Goal: Transaction & Acquisition: Purchase product/service

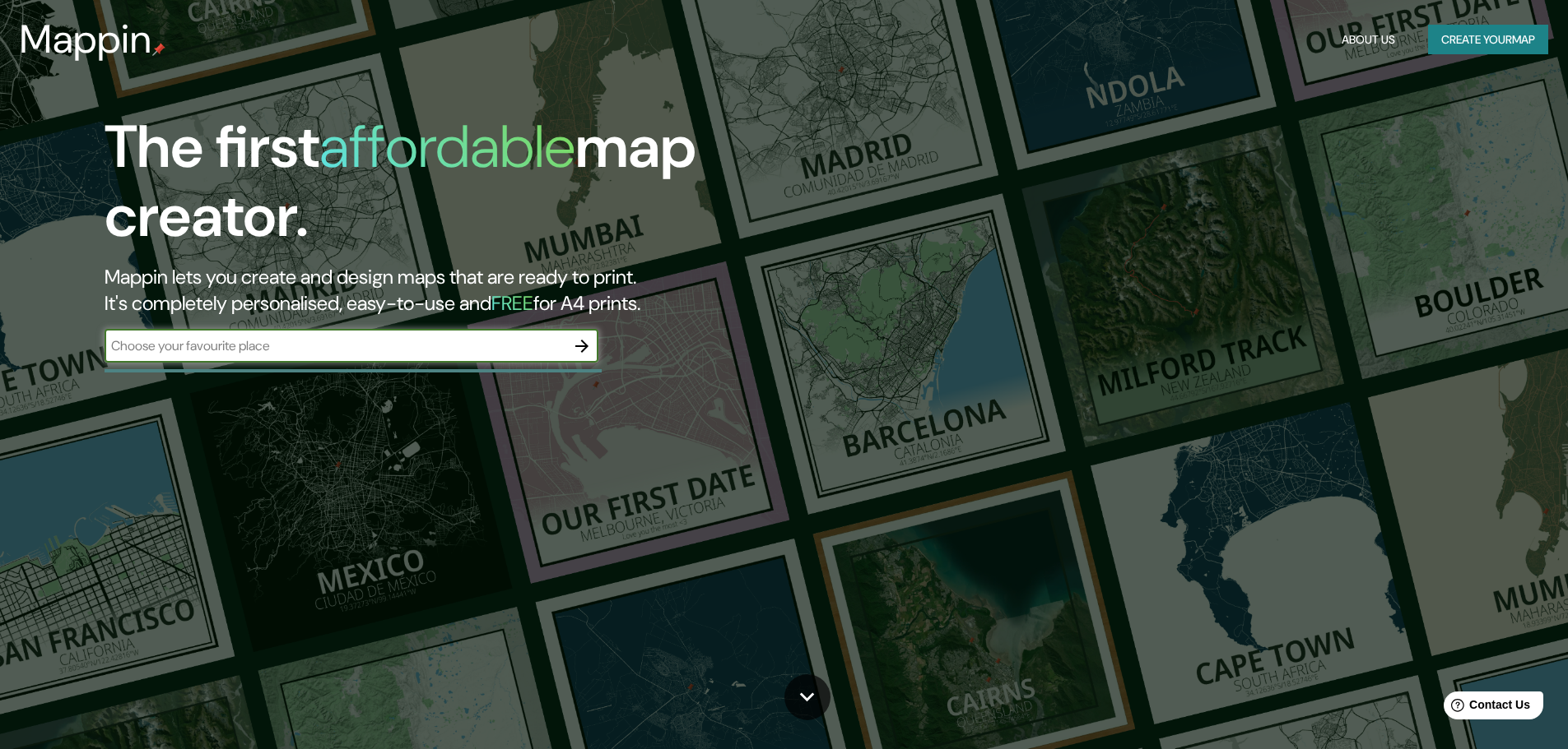
click at [305, 346] on input "text" at bounding box center [335, 346] width 461 height 19
type input "PUERTO SALGAR CUNDINAMARCA"
drag, startPoint x: 381, startPoint y: 345, endPoint x: 102, endPoint y: 332, distance: 279.3
click at [102, 332] on div "The first affordable map creator. Mappin lets you create and design maps that a…" at bounding box center [497, 246] width 941 height 266
click at [1353, 39] on button "About Us" at bounding box center [1368, 39] width 66 height 31
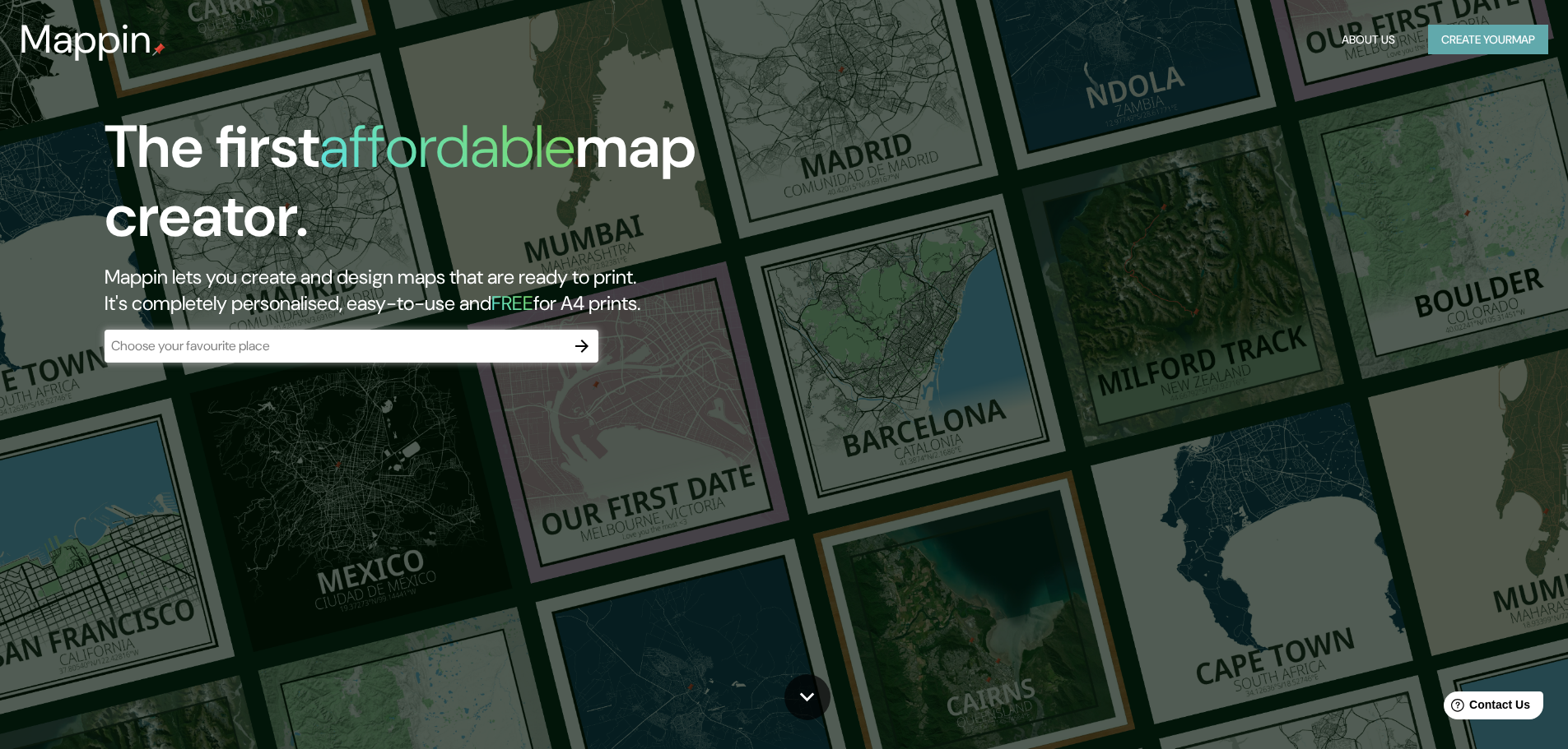
click at [1451, 37] on button "Create your map" at bounding box center [1488, 39] width 120 height 31
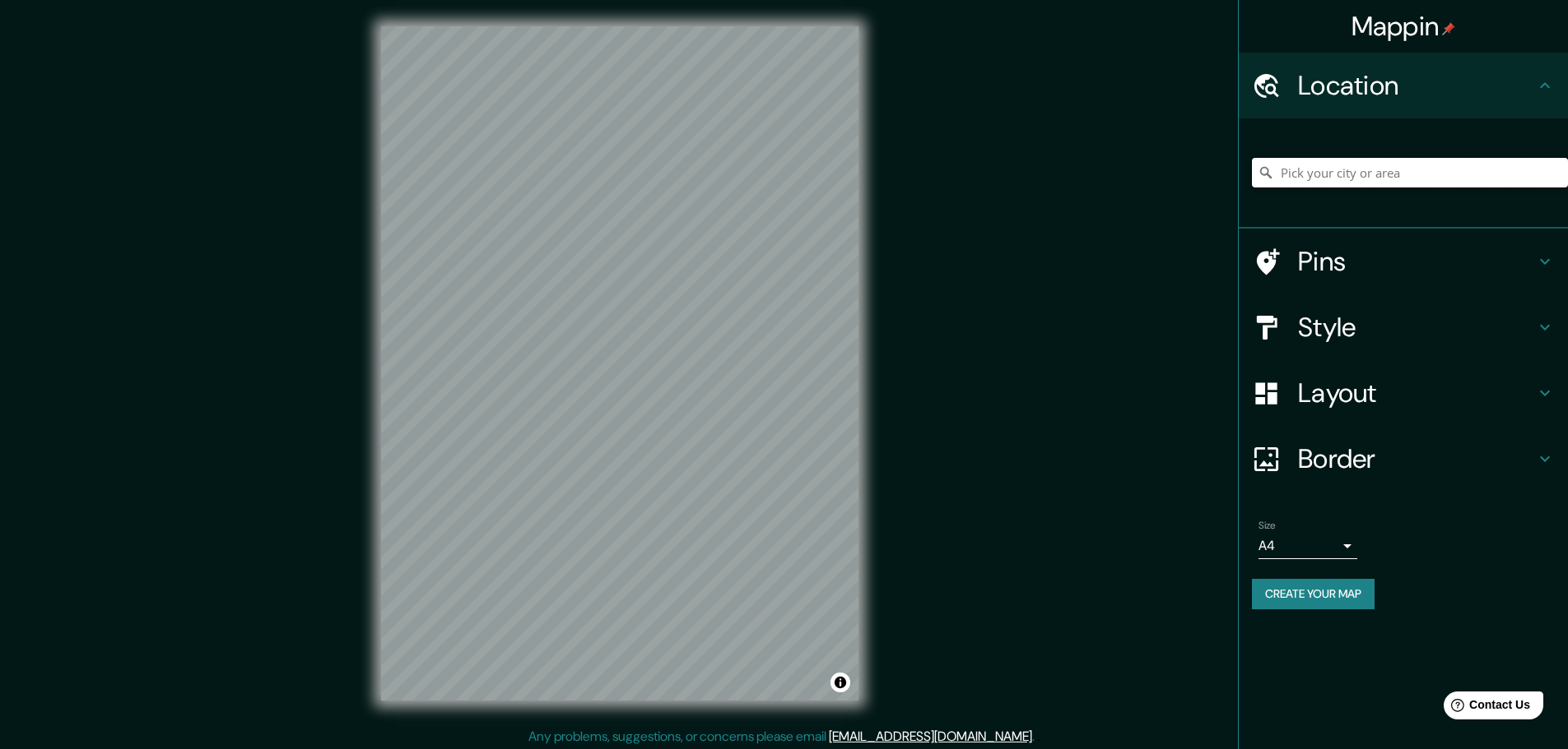
click at [1311, 177] on input "Pick your city or area" at bounding box center [1410, 173] width 316 height 30
click at [1317, 176] on input "Pick your city or area" at bounding box center [1410, 173] width 316 height 30
paste input "PUERTO SALGAR CUNDINAMARCA"
drag, startPoint x: 1529, startPoint y: 164, endPoint x: 1271, endPoint y: 169, distance: 258.0
click at [1271, 169] on div "Puerto Salgar, Cundinamarca, Colombia Puerto Salgar Cundinamarca, Colombia Puer…" at bounding box center [1410, 173] width 316 height 30
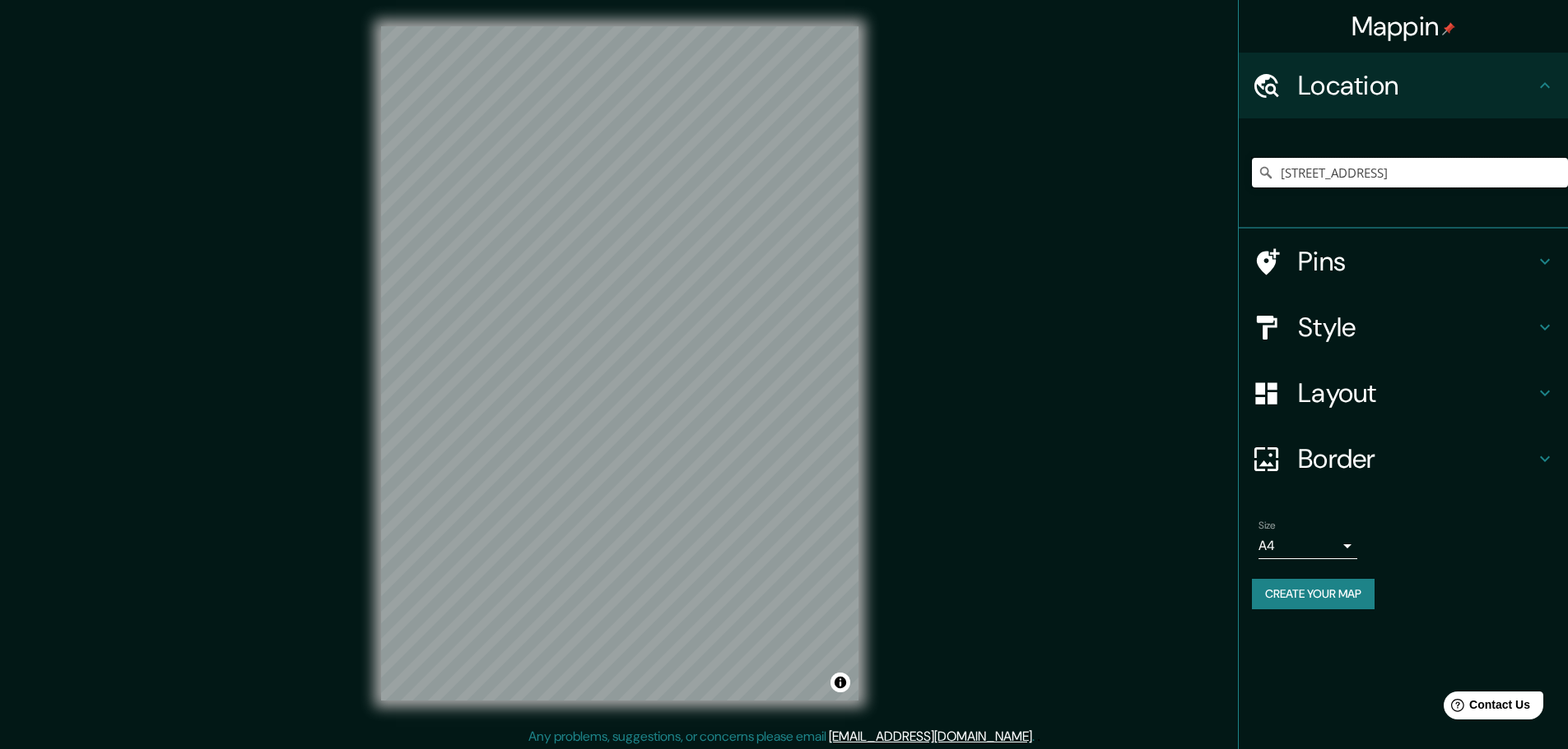
drag, startPoint x: 1546, startPoint y: 174, endPoint x: 1260, endPoint y: 156, distance: 286.6
click at [1260, 156] on div "Caco Street, Penbrook, Pensilvania 17103, Estados Unidos Caco Street Penbrook, …" at bounding box center [1410, 173] width 316 height 82
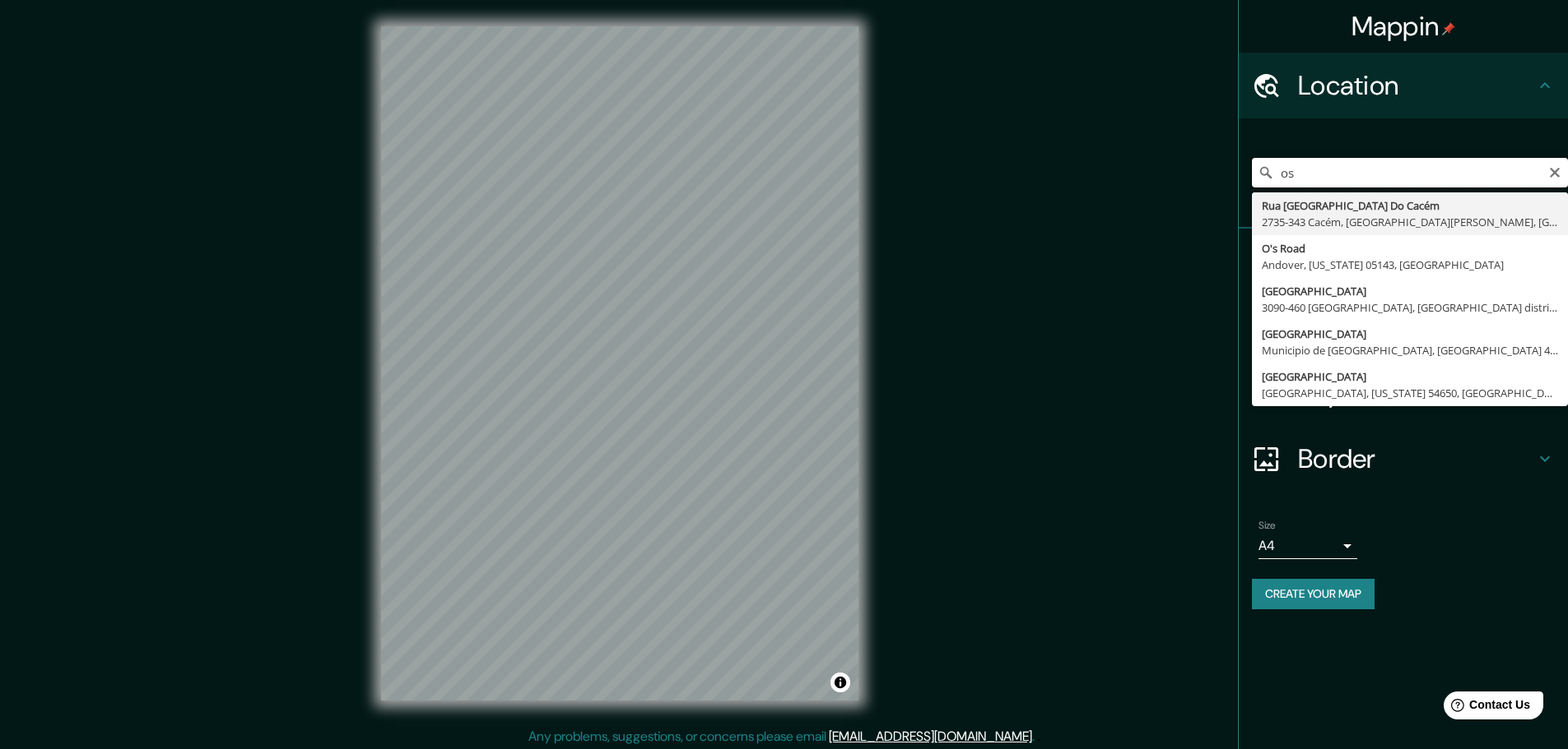
type input "s"
drag, startPoint x: 1352, startPoint y: 168, endPoint x: 1281, endPoint y: 168, distance: 71.0
click at [1281, 168] on input "CACOM 1" at bounding box center [1410, 173] width 316 height 30
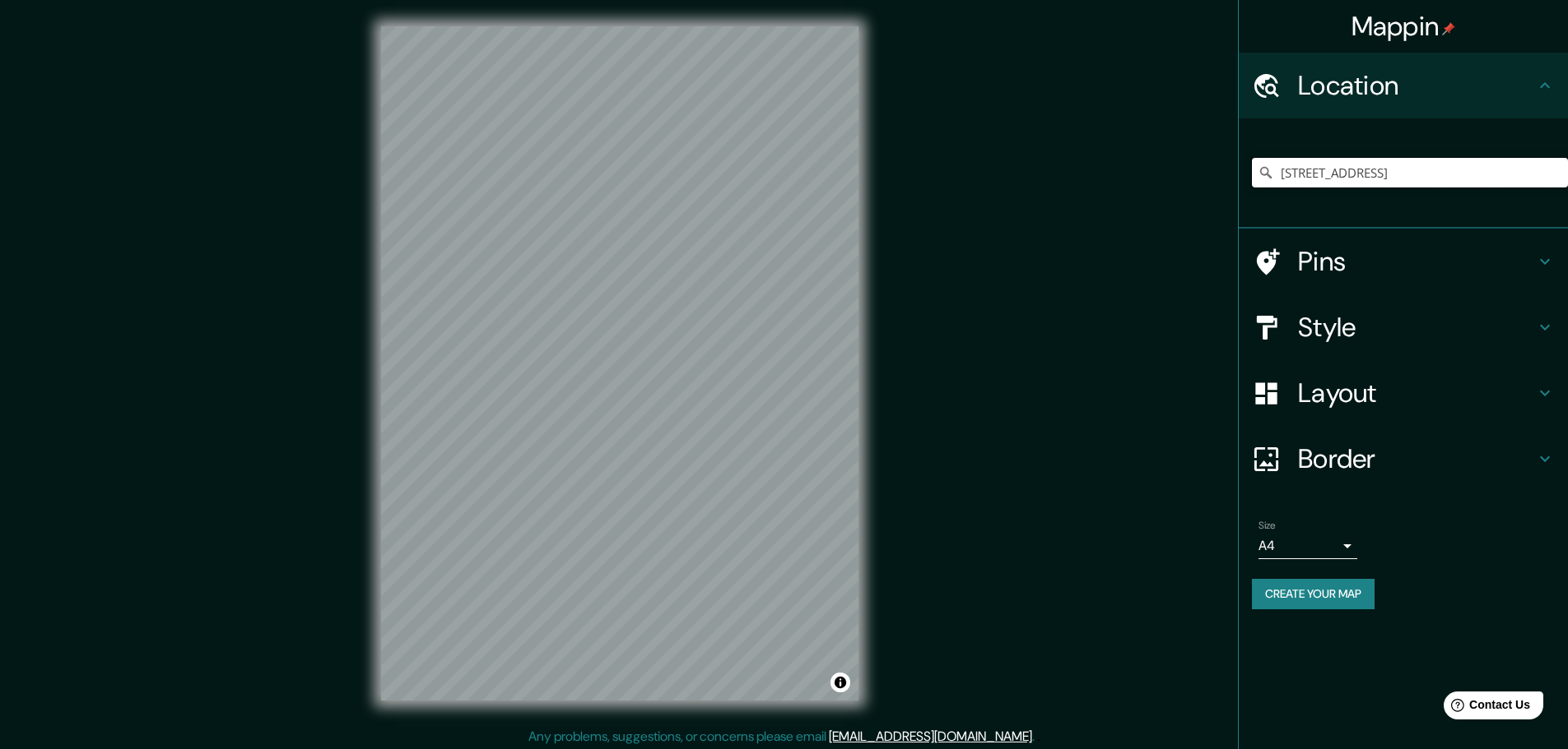
scroll to position [0, 74]
drag, startPoint x: 1281, startPoint y: 168, endPoint x: 1575, endPoint y: 178, distance: 294.2
click at [1568, 178] on html "Mappin Location Caco Street, Penbrook, Pensilvania 17103, Estados Unidos Caco S…" at bounding box center [784, 374] width 1568 height 749
paste input "PUERTO SALGAR CUNDINAMARCA"
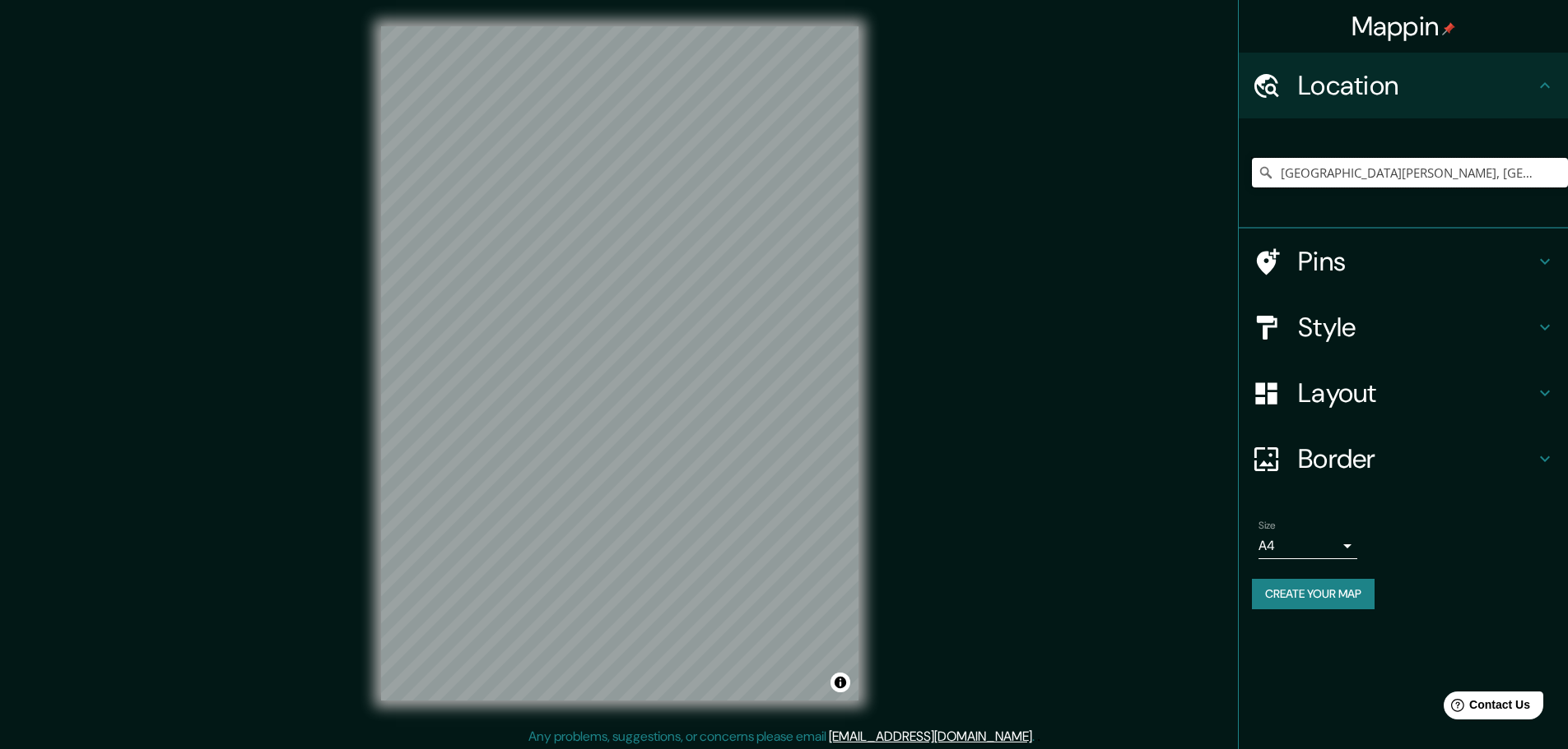
type input "Puerto Salgar, Cundinamarca, Colombia"
click at [1338, 258] on h4 "Pins" at bounding box center [1416, 261] width 237 height 33
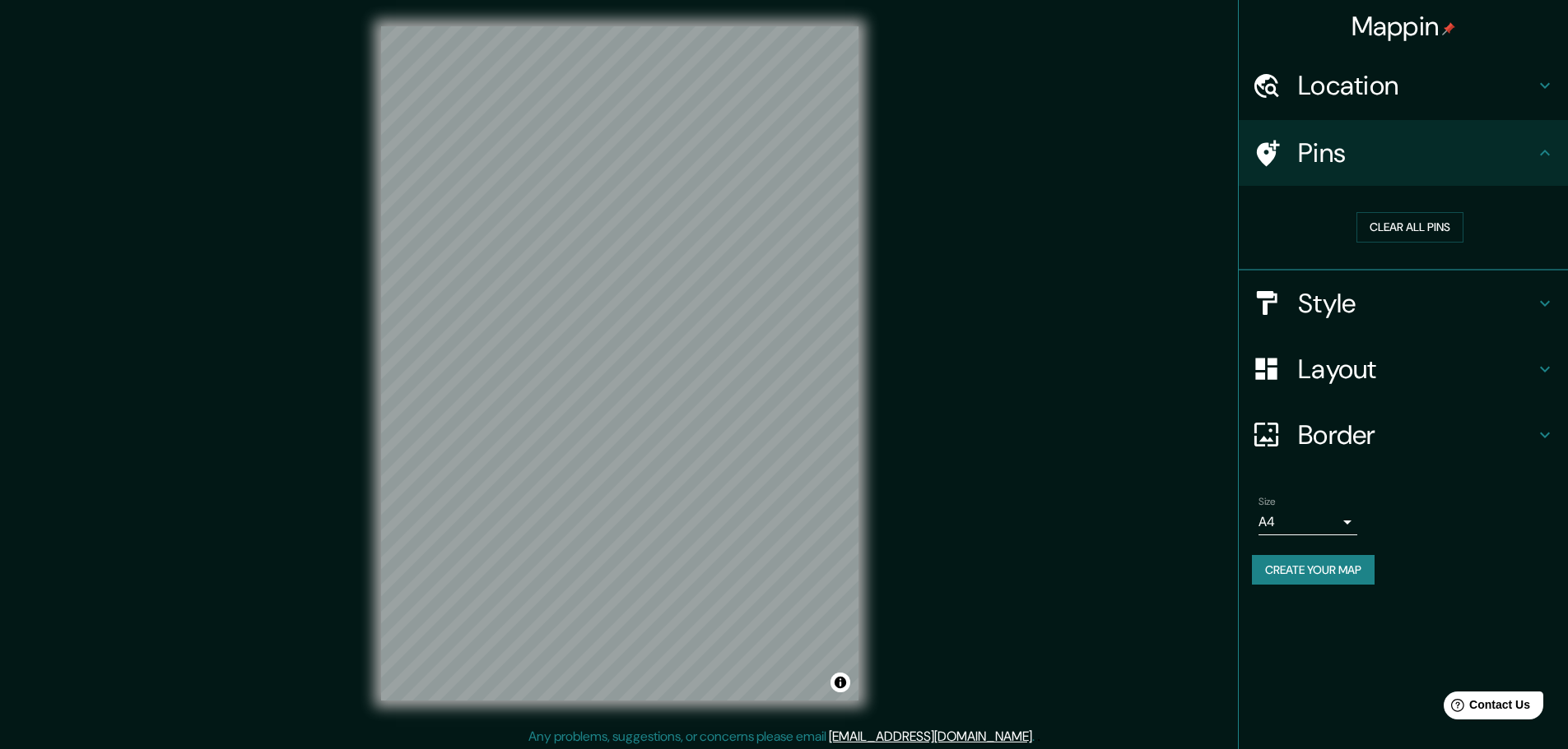
click at [1350, 154] on h4 "Pins" at bounding box center [1416, 152] width 237 height 33
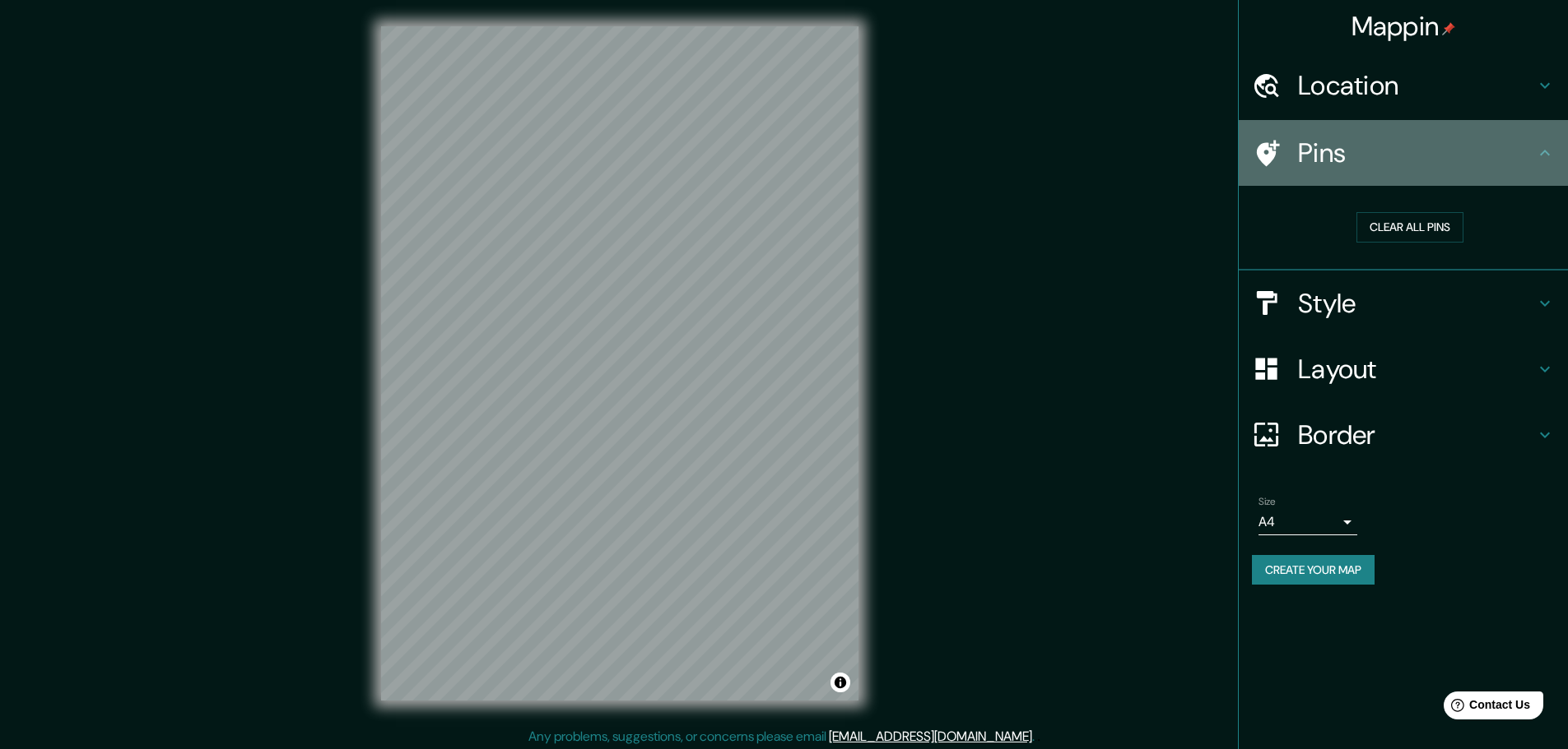
click at [1547, 147] on icon at bounding box center [1545, 152] width 20 height 20
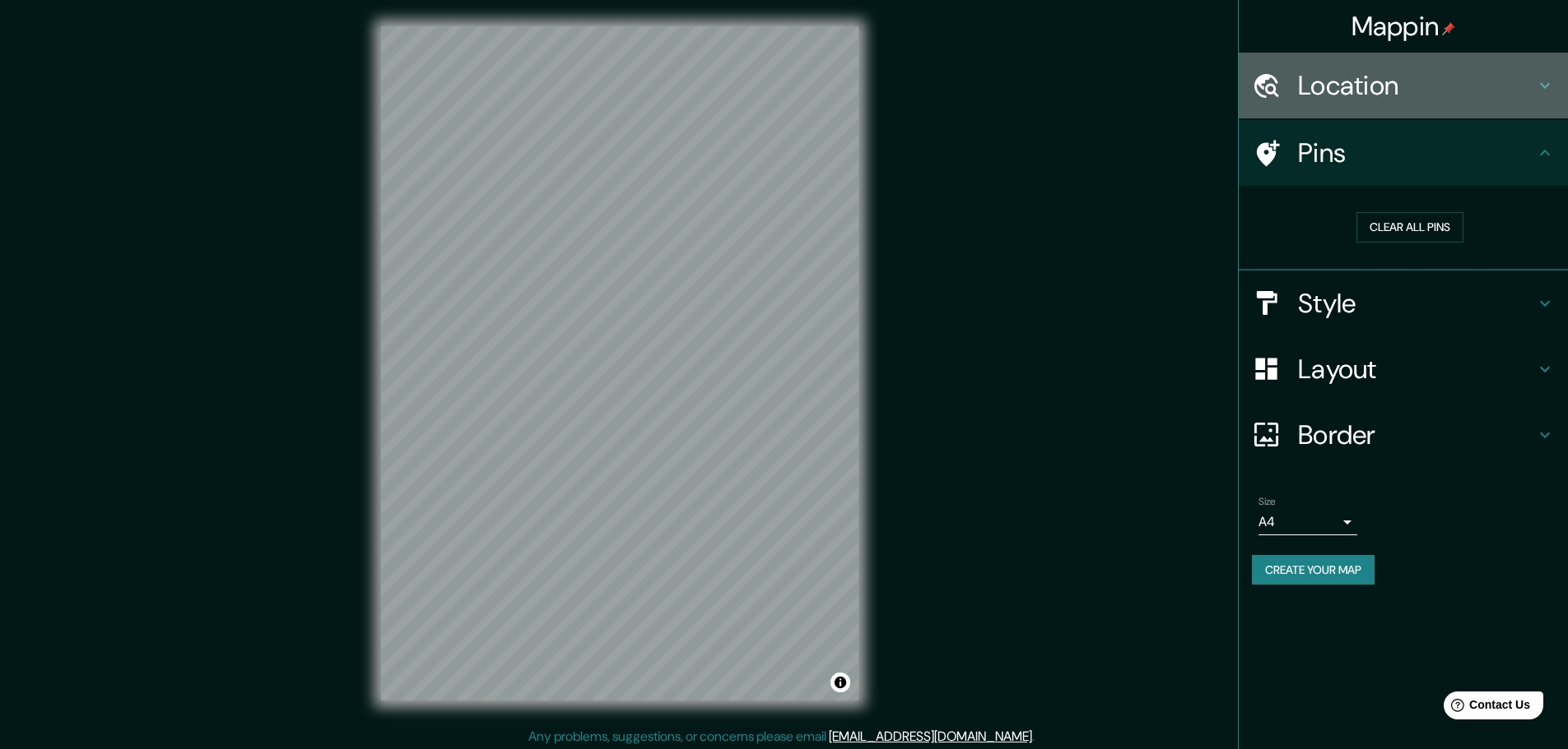
click at [1541, 88] on icon at bounding box center [1545, 85] width 20 height 20
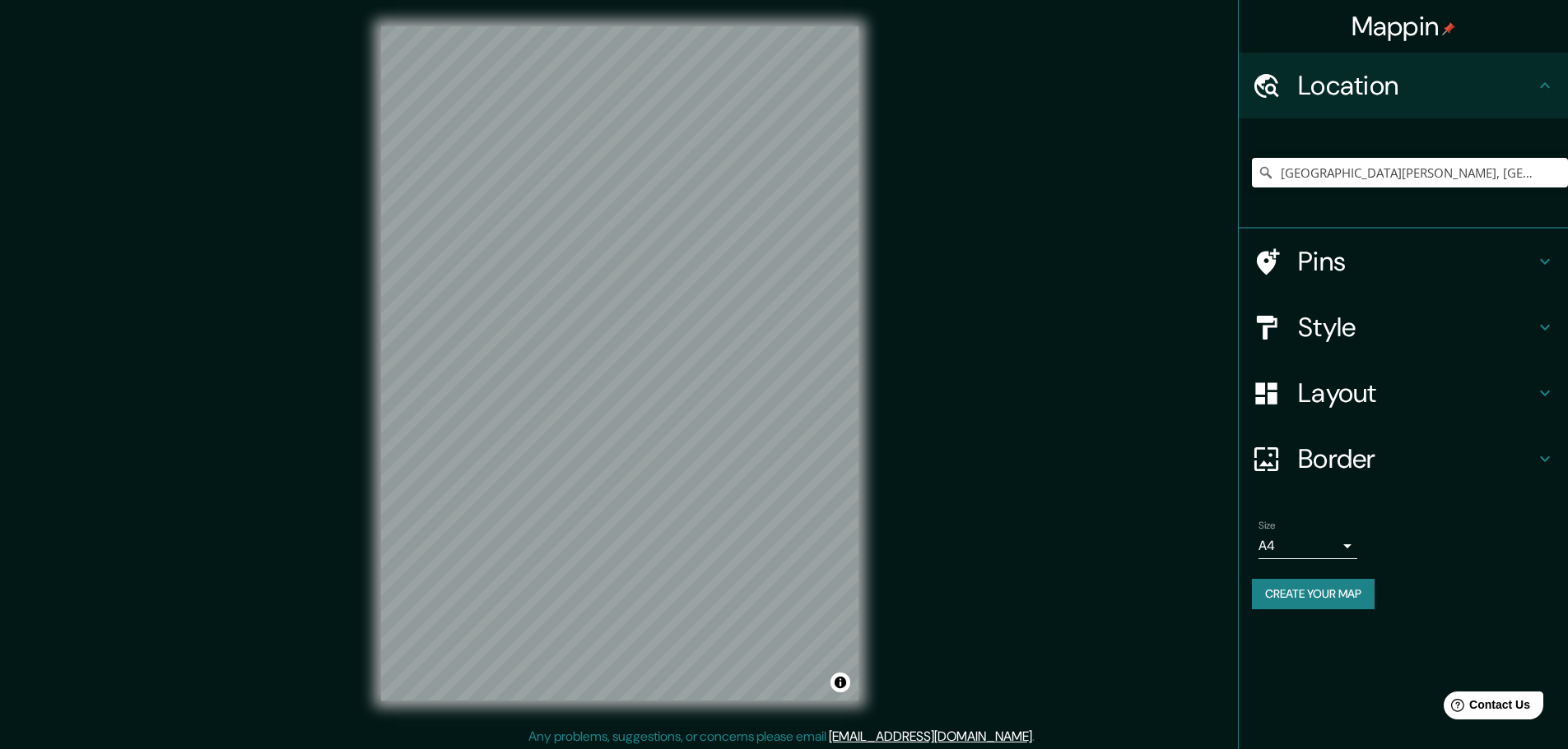
click at [1373, 325] on h4 "Style" at bounding box center [1416, 327] width 237 height 33
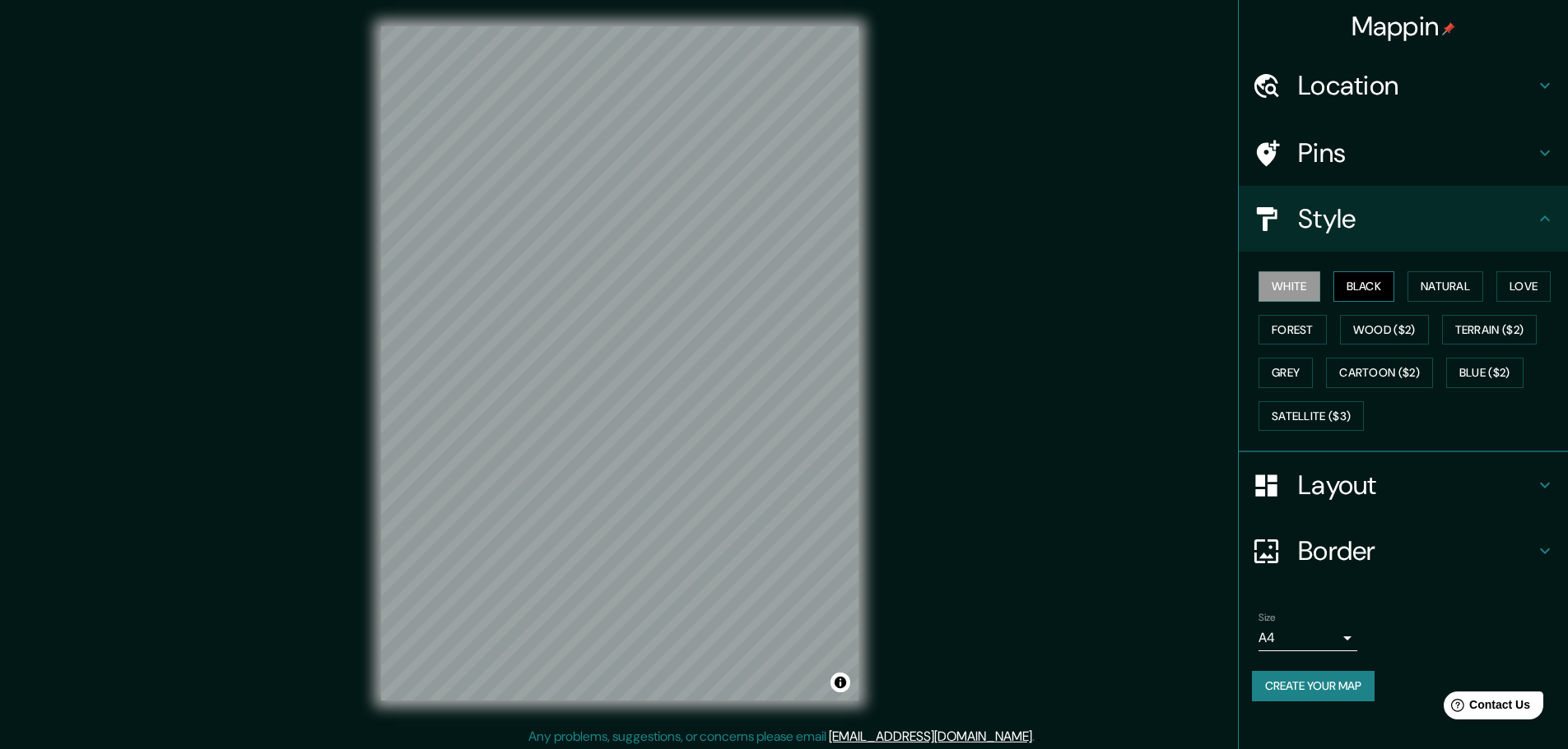
click at [1369, 296] on button "Black" at bounding box center [1364, 286] width 62 height 31
click at [1454, 289] on button "Natural" at bounding box center [1445, 286] width 76 height 31
click at [1509, 287] on button "Love" at bounding box center [1523, 286] width 54 height 31
click at [1489, 338] on button "Terrain ($2)" at bounding box center [1489, 330] width 95 height 31
click at [1412, 336] on button "Wood ($2)" at bounding box center [1384, 330] width 89 height 31
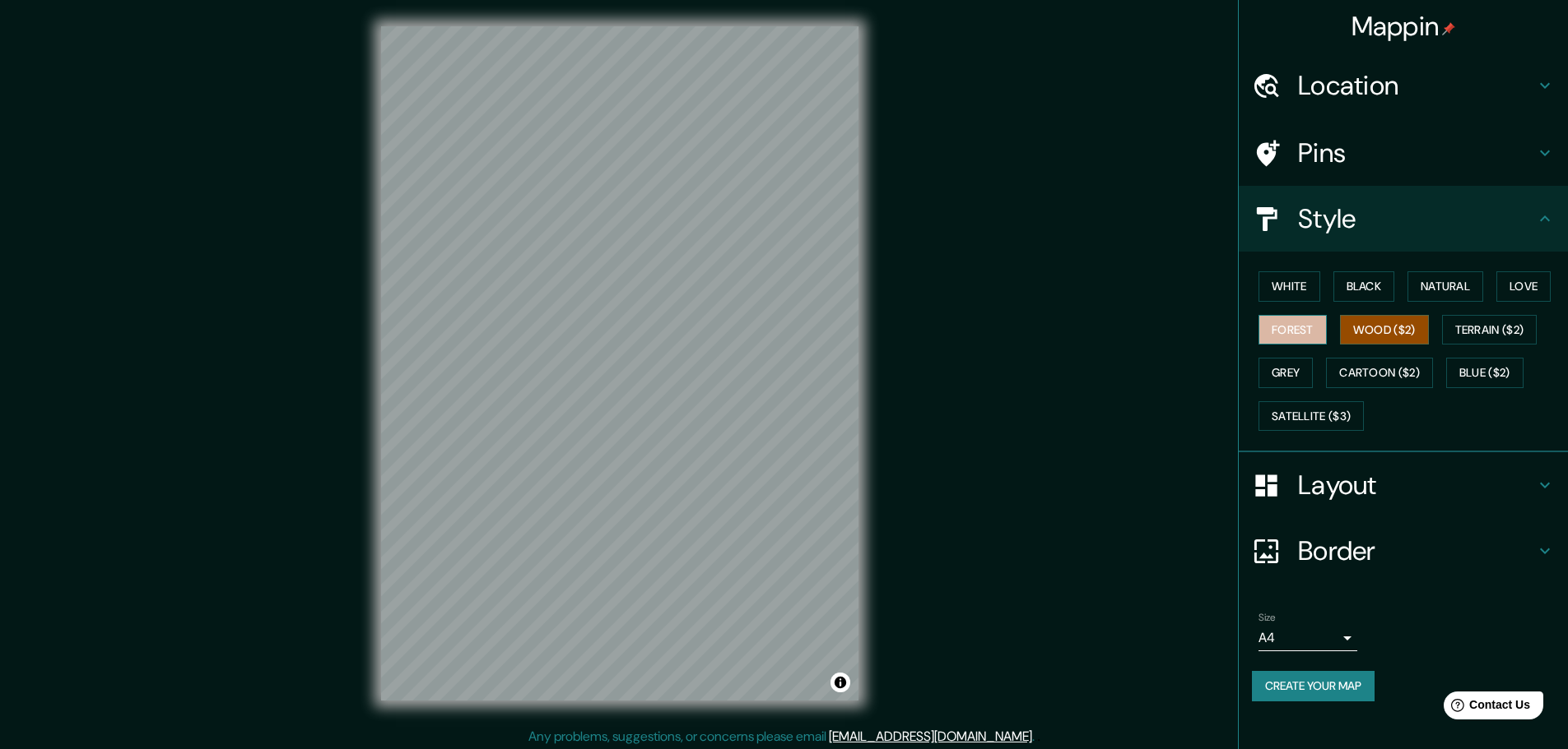
click at [1319, 336] on button "Forest" at bounding box center [1292, 330] width 68 height 31
click at [1294, 373] on button "Grey" at bounding box center [1285, 373] width 54 height 31
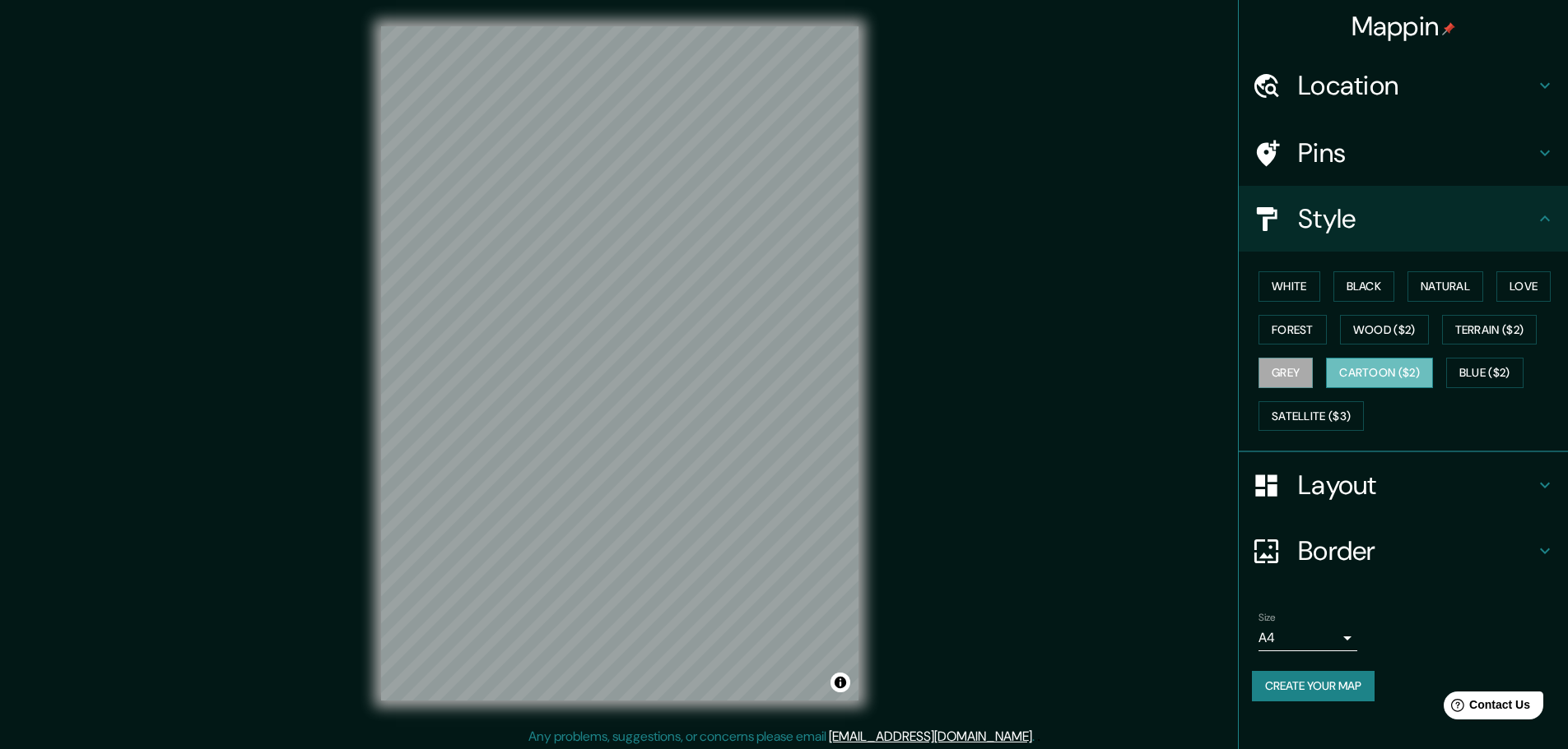
click at [1353, 377] on button "Cartoon ($2)" at bounding box center [1379, 373] width 107 height 31
click at [1495, 353] on div "White Black Natural Love Forest Wood ($2) Terrain ($2) Grey Cartoon ($2) Blue (…" at bounding box center [1410, 351] width 316 height 173
click at [1488, 372] on button "Blue ($2)" at bounding box center [1485, 373] width 78 height 31
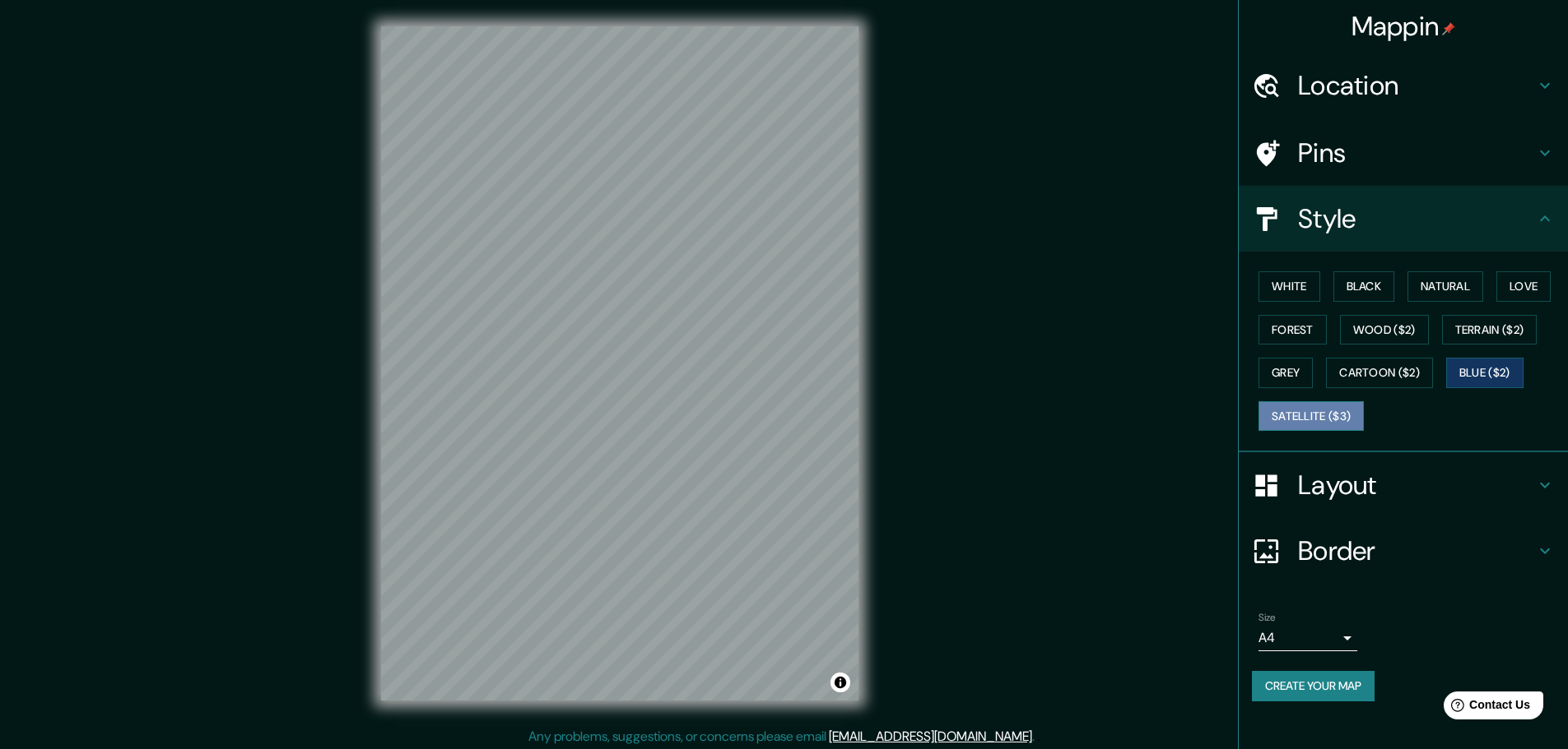
click at [1339, 401] on button "Satellite ($3)" at bounding box center [1311, 416] width 106 height 31
click at [962, 223] on div "Mappin Location Puerto Salgar, Cundinamarca, Colombia Puerto Salgar Cundinamarc…" at bounding box center [784, 377] width 1568 height 754
click at [1301, 376] on button "Grey" at bounding box center [1285, 373] width 54 height 31
click at [844, 688] on button "Toggle attribution" at bounding box center [840, 683] width 20 height 20
